Goal: Information Seeking & Learning: Learn about a topic

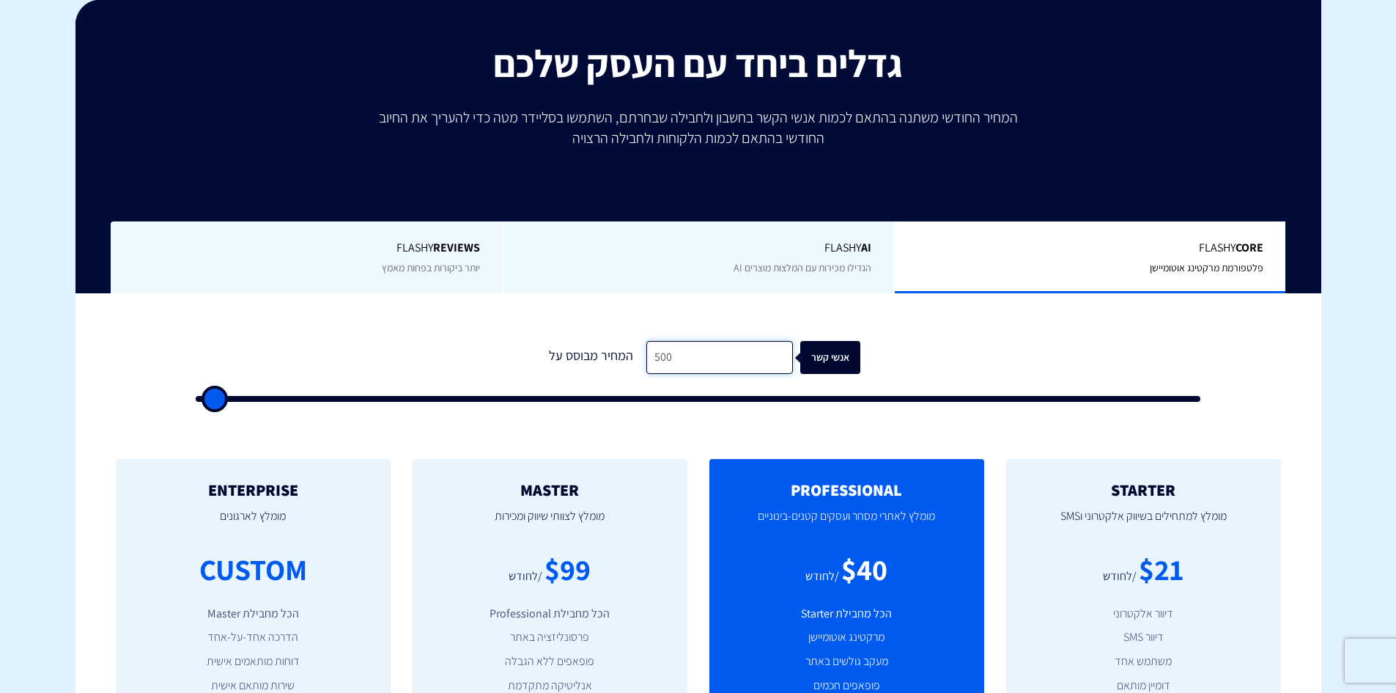
click at [678, 362] on input "500" at bounding box center [719, 357] width 147 height 33
type input "6"
type input "500"
type input "60"
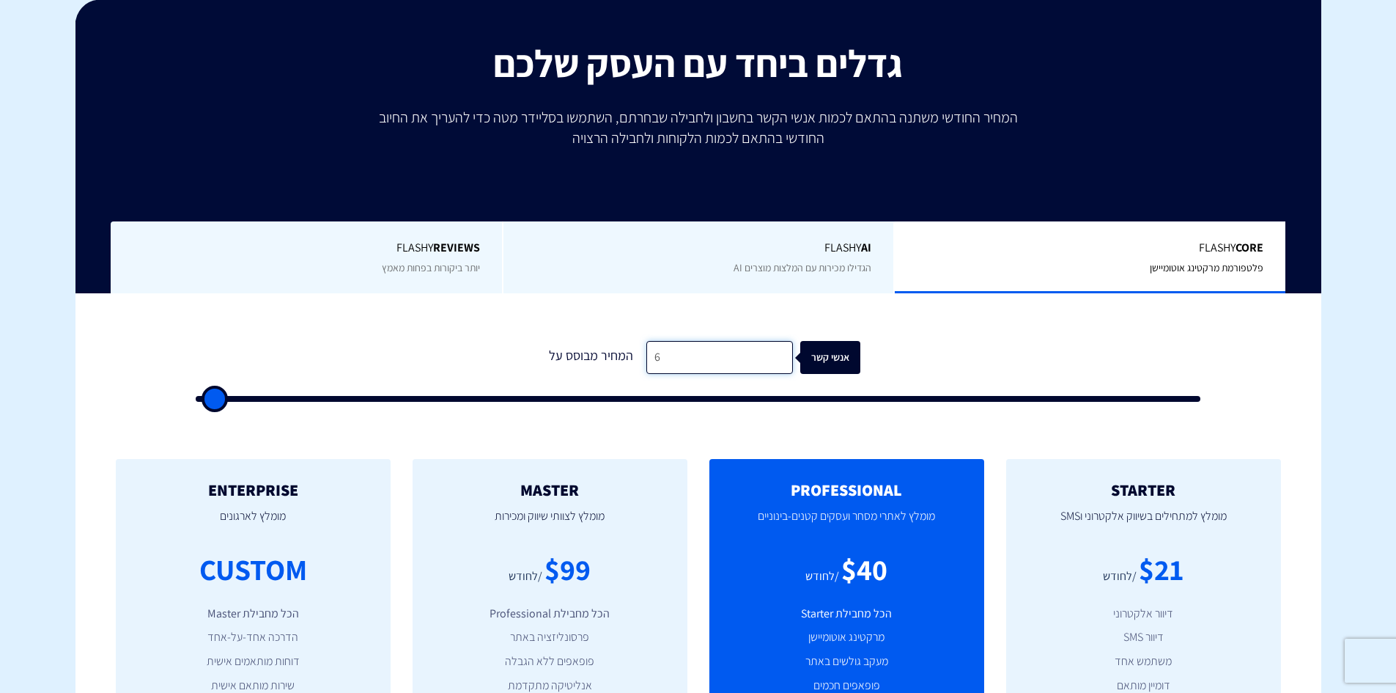
type input "500"
type input "600"
type input "500"
type input "6,000"
type input "6000"
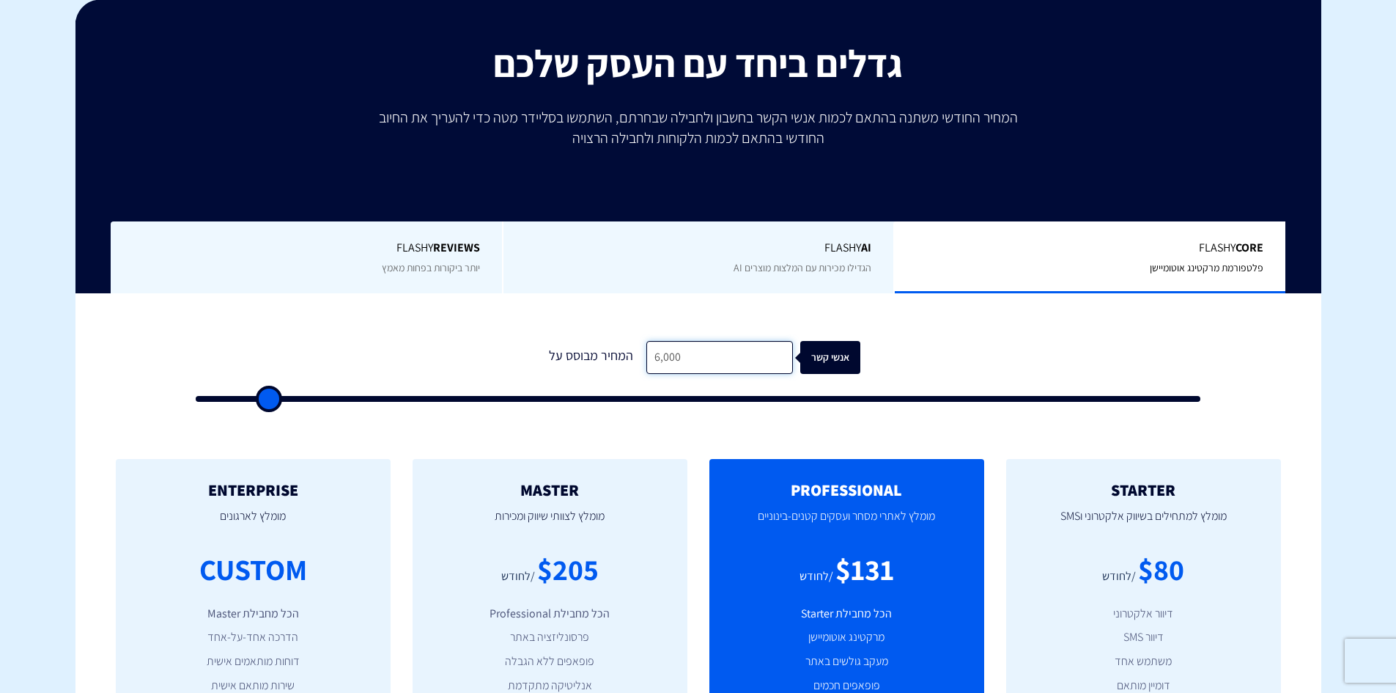
type input "60,000"
type input "60000"
type input "60,000"
